Goal: Task Accomplishment & Management: Use online tool/utility

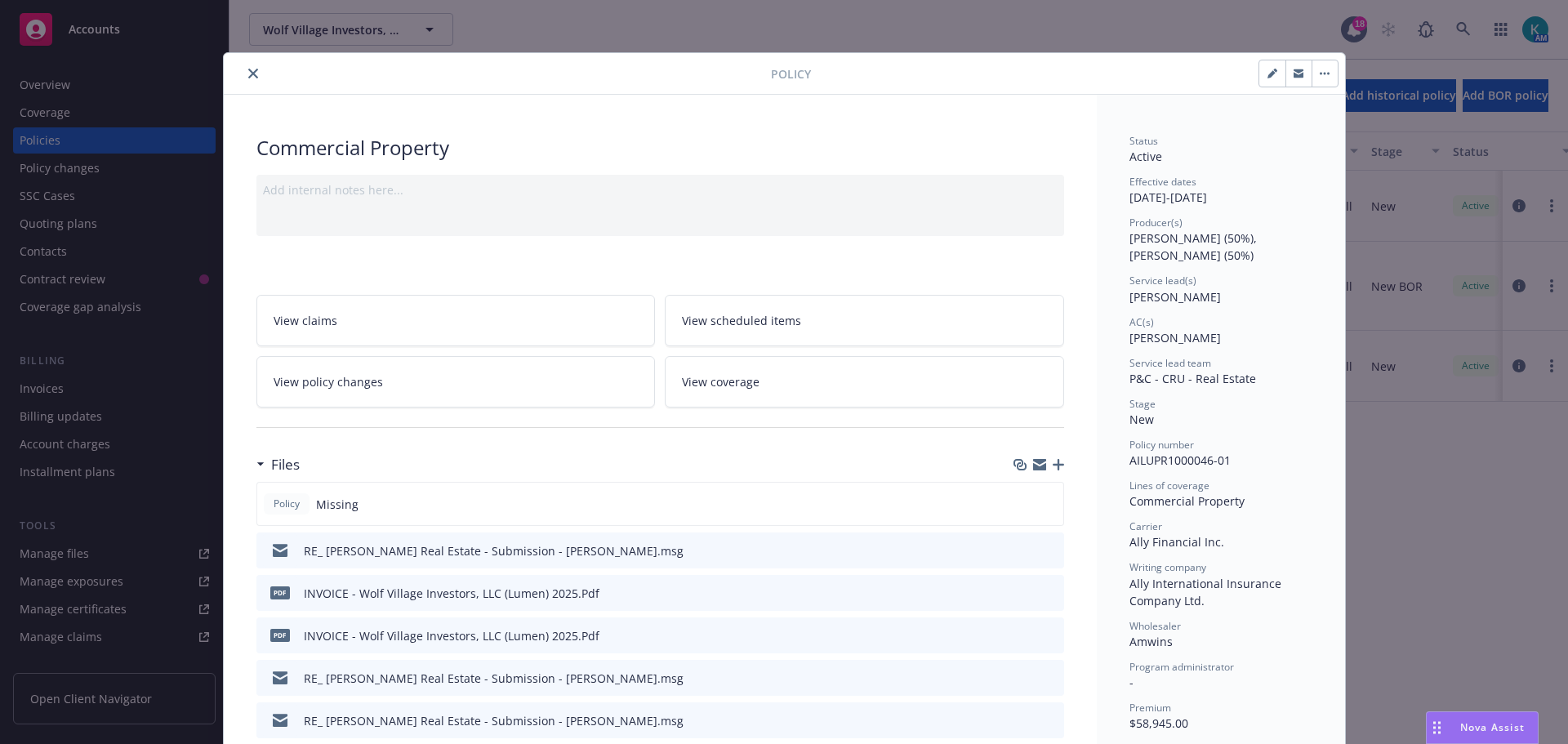
click at [248, 73] on icon "close" at bounding box center [253, 73] width 10 height 10
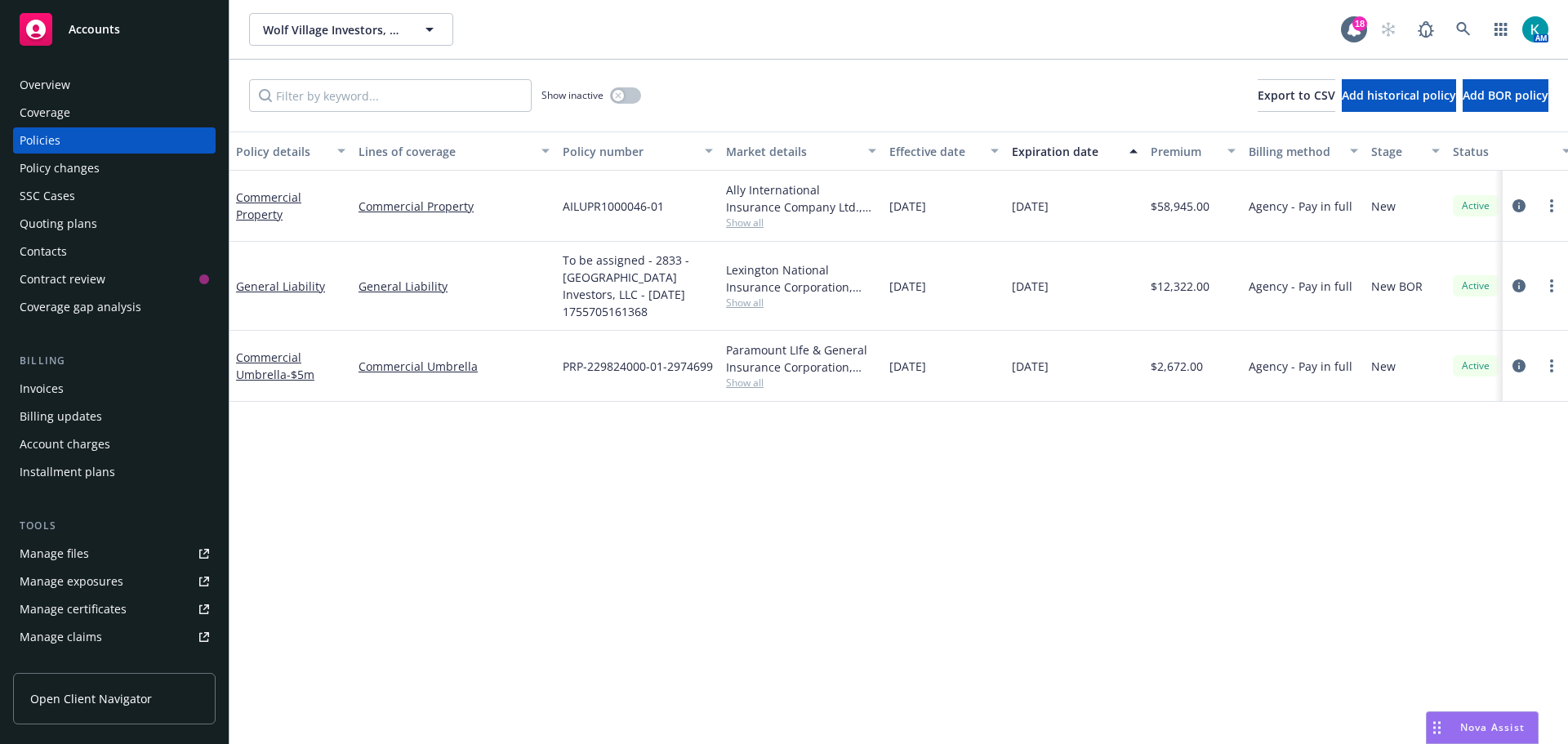
click at [93, 388] on div "Invoices" at bounding box center [114, 389] width 190 height 26
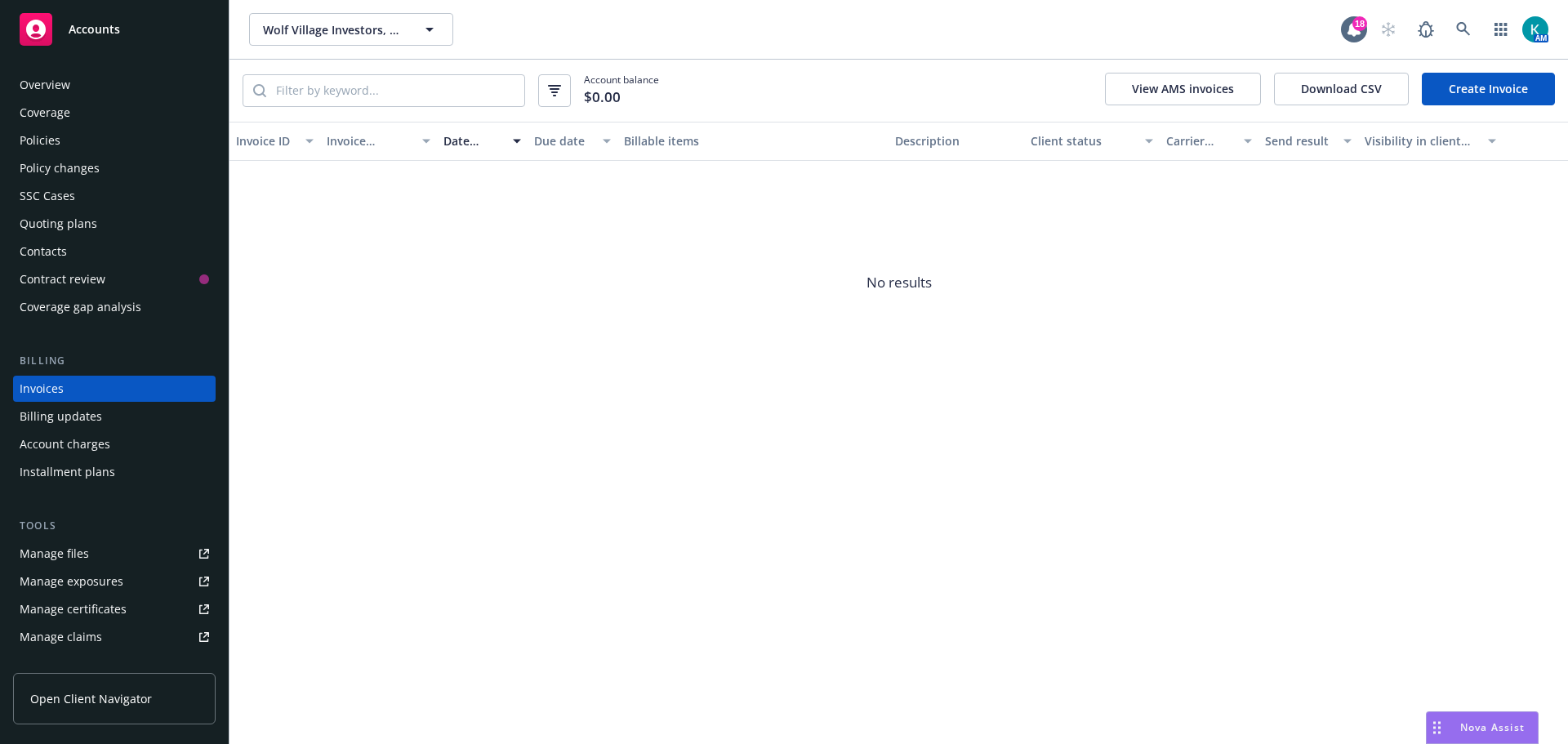
click at [1489, 71] on div "Account balance $0.00 View AMS invoices Download CSV Create Invoice" at bounding box center [898, 90] width 1339 height 62
click at [1498, 88] on link "Create Invoice" at bounding box center [1489, 88] width 133 height 33
